Goal: Find contact information: Obtain details needed to contact an individual or organization

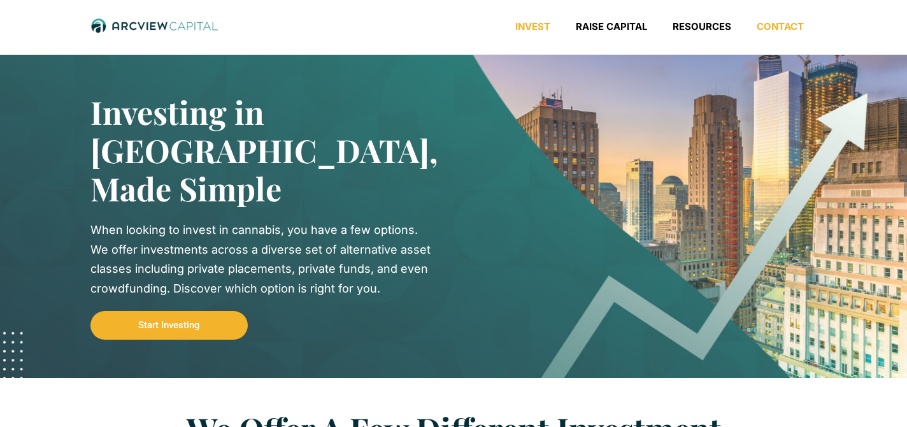
click at [779, 27] on link "Contact" at bounding box center [780, 26] width 73 height 13
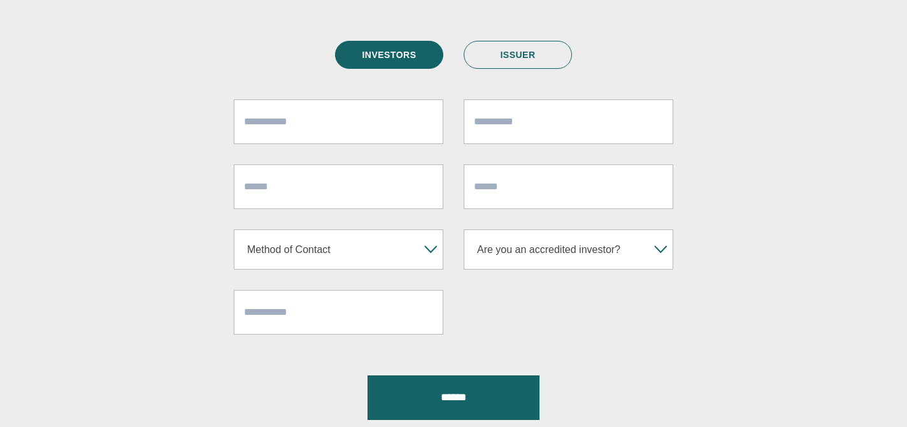
scroll to position [278, 0]
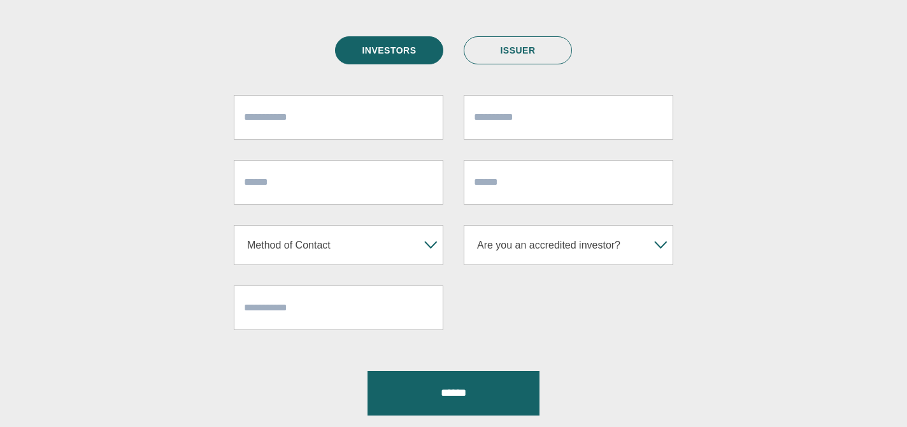
click at [496, 52] on link "ISSUER" at bounding box center [518, 50] width 108 height 28
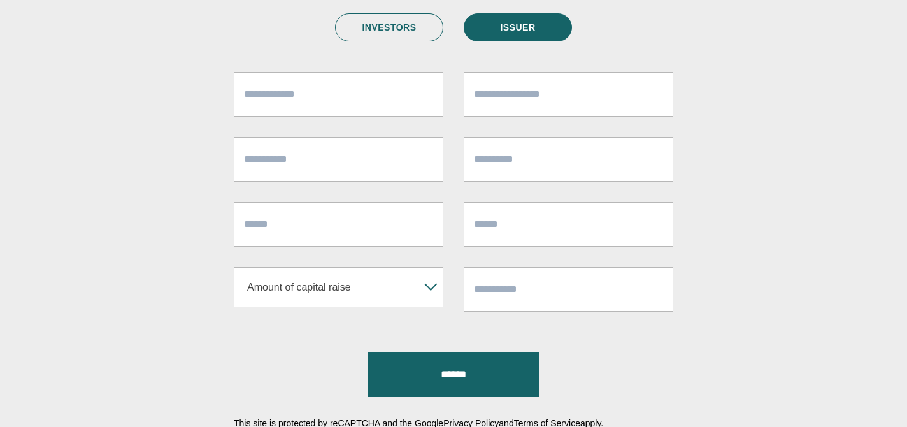
scroll to position [301, 0]
click at [428, 288] on b "▾" at bounding box center [431, 286] width 24 height 39
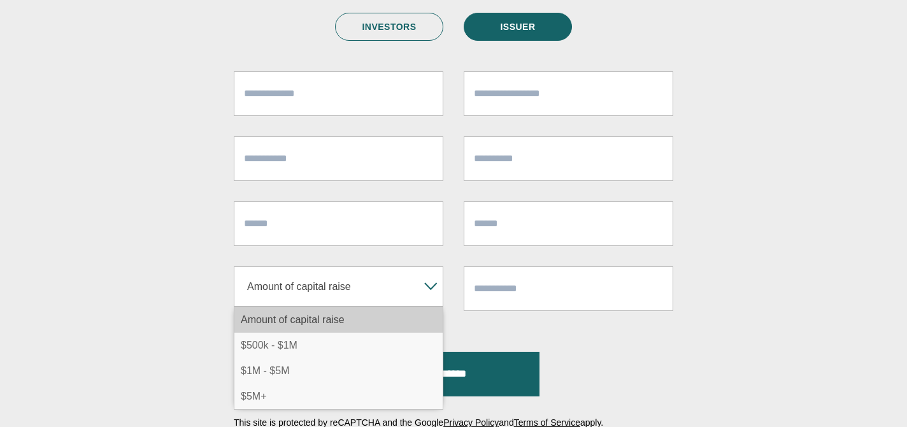
click at [792, 237] on section "**********" at bounding box center [453, 220] width 907 height 537
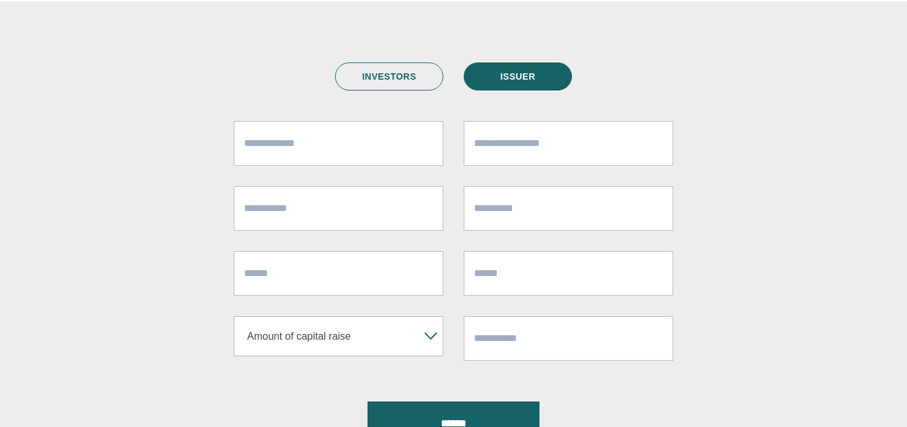
scroll to position [259, 0]
